Goal: Task Accomplishment & Management: Use online tool/utility

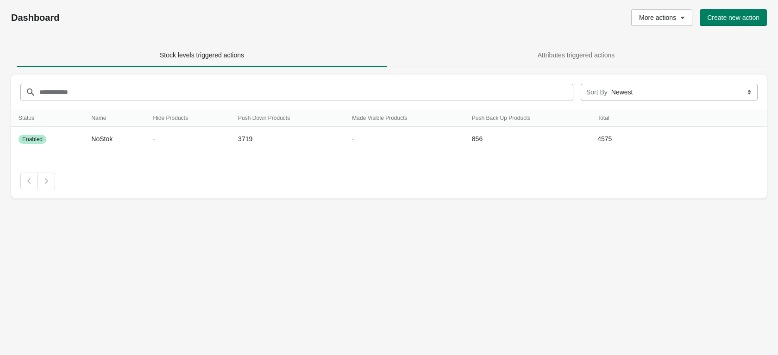
drag, startPoint x: 359, startPoint y: 170, endPoint x: 329, endPoint y: 171, distance: 29.7
click at [329, 171] on div at bounding box center [389, 181] width 756 height 35
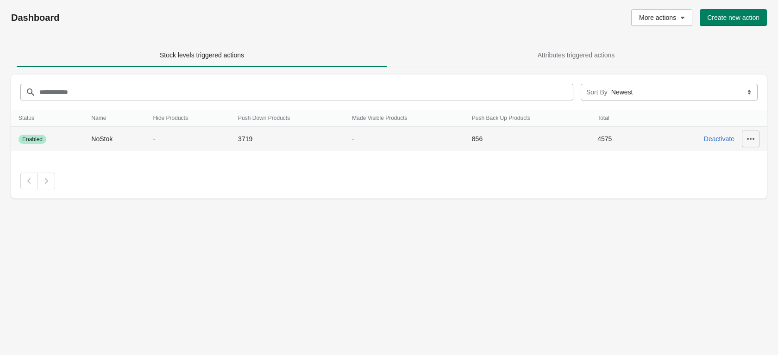
click at [752, 141] on icon "button" at bounding box center [750, 138] width 9 height 9
click at [745, 160] on span "Update" at bounding box center [746, 162] width 41 height 9
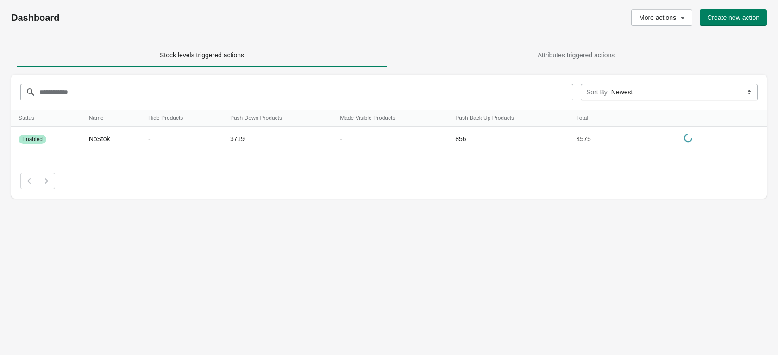
drag, startPoint x: 306, startPoint y: 189, endPoint x: 277, endPoint y: 198, distance: 30.6
click at [277, 198] on div at bounding box center [389, 181] width 756 height 35
drag, startPoint x: 235, startPoint y: 182, endPoint x: 216, endPoint y: 190, distance: 20.6
click at [216, 189] on div "Pagination" at bounding box center [388, 181] width 737 height 17
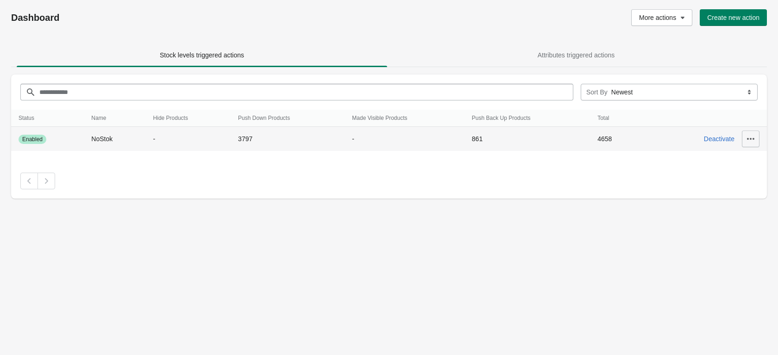
click at [755, 142] on button "button" at bounding box center [751, 139] width 18 height 17
click at [761, 164] on span "Update" at bounding box center [746, 162] width 41 height 9
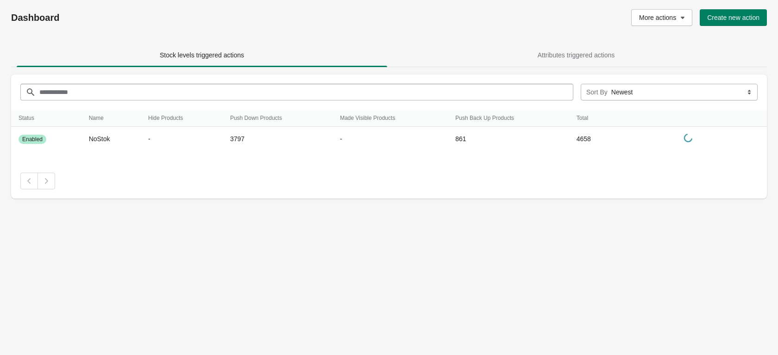
drag, startPoint x: 370, startPoint y: 249, endPoint x: 314, endPoint y: 255, distance: 56.4
click at [314, 255] on div "Dashboard More actions Create new action Stock levels triggered actions Attribu…" at bounding box center [389, 177] width 778 height 355
